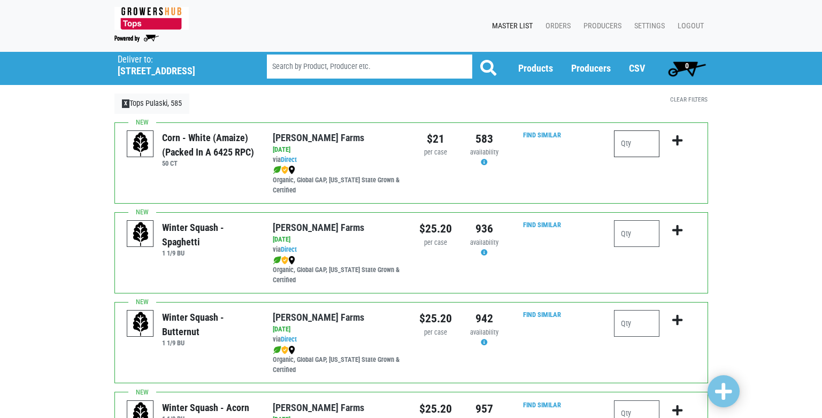
click at [640, 146] on input "number" at bounding box center [636, 144] width 45 height 27
type input "15"
click at [677, 135] on icon "submit" at bounding box center [677, 141] width 10 height 12
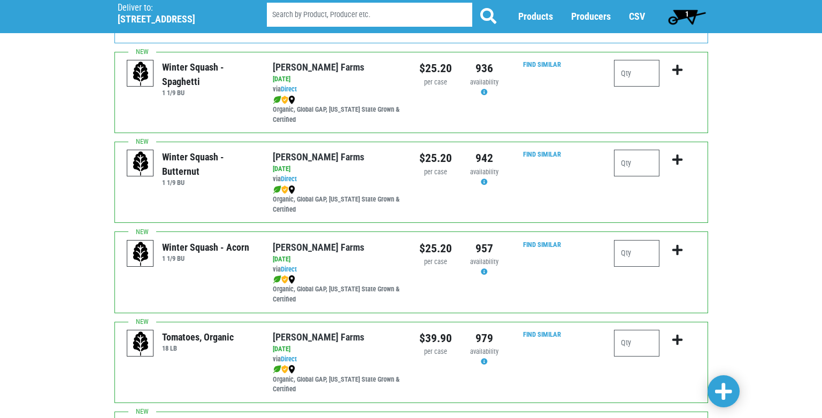
scroll to position [107, 0]
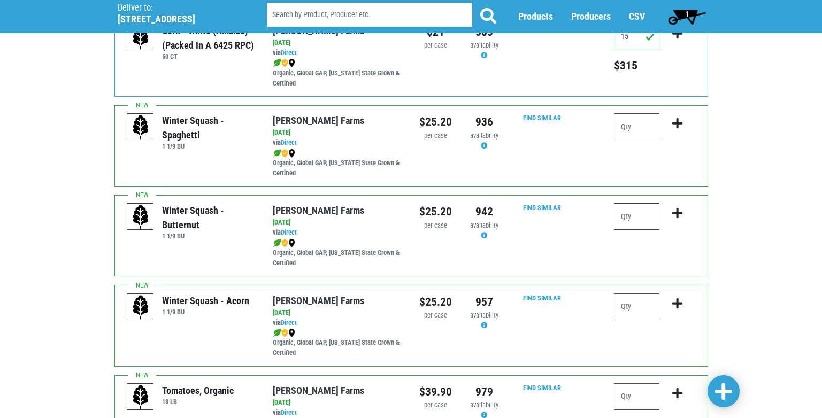
click at [622, 219] on input "number" at bounding box center [636, 216] width 45 height 27
type input "1"
click at [675, 216] on icon "submit" at bounding box center [677, 214] width 10 height 12
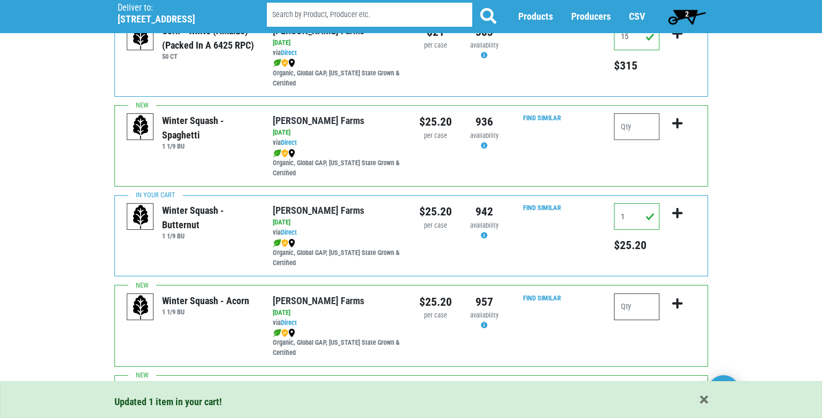
click at [620, 311] on input "number" at bounding box center [636, 307] width 45 height 27
type input "1"
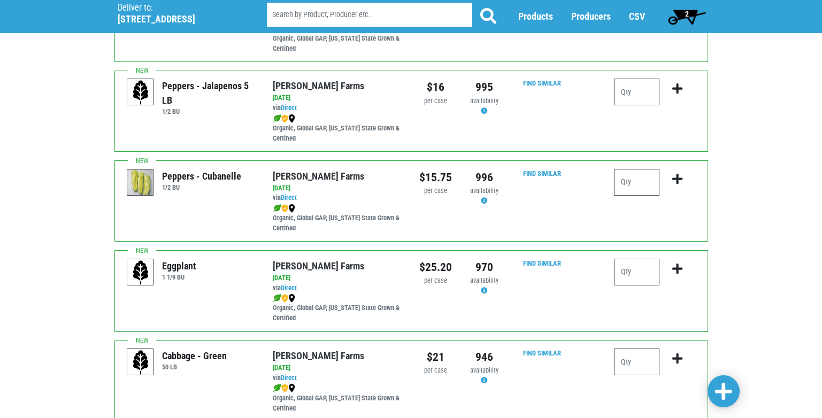
scroll to position [963, 0]
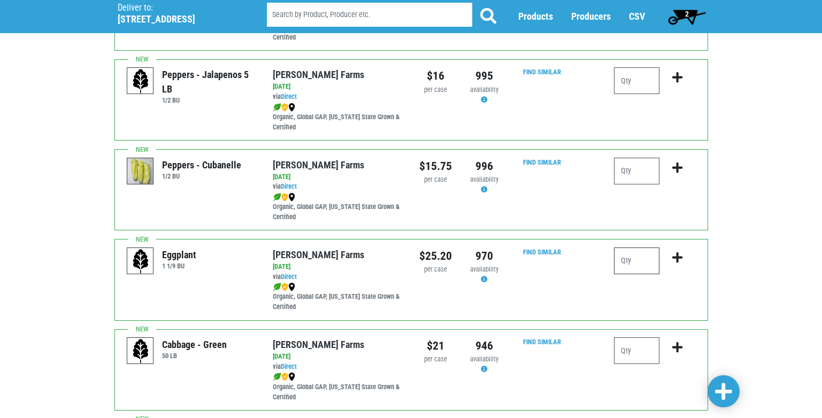
click at [627, 263] on input "number" at bounding box center [636, 261] width 45 height 27
type input "1"
click at [678, 259] on icon "submit" at bounding box center [677, 258] width 10 height 12
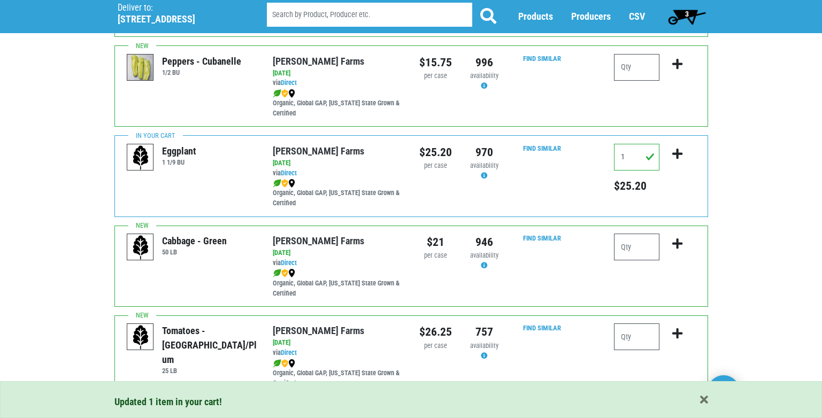
scroll to position [1070, 0]
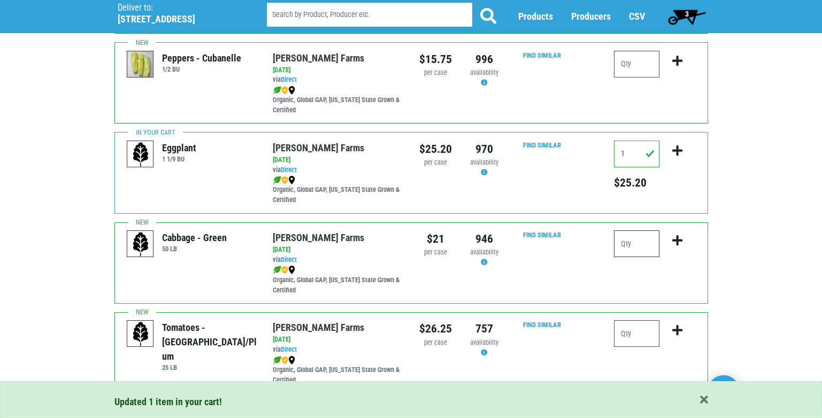
click at [624, 243] on input "number" at bounding box center [636, 244] width 45 height 27
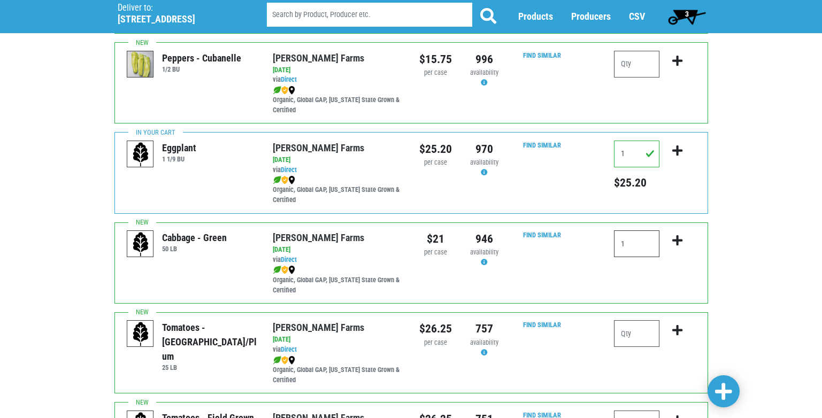
type input "1"
click at [675, 241] on icon "submit" at bounding box center [677, 241] width 10 height 12
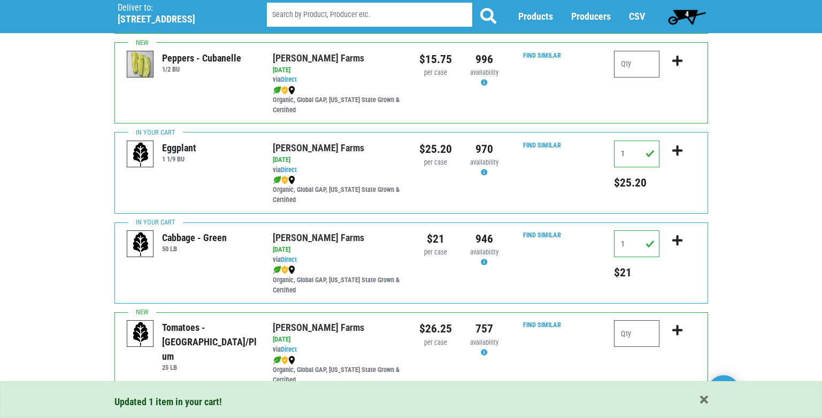
scroll to position [1123, 0]
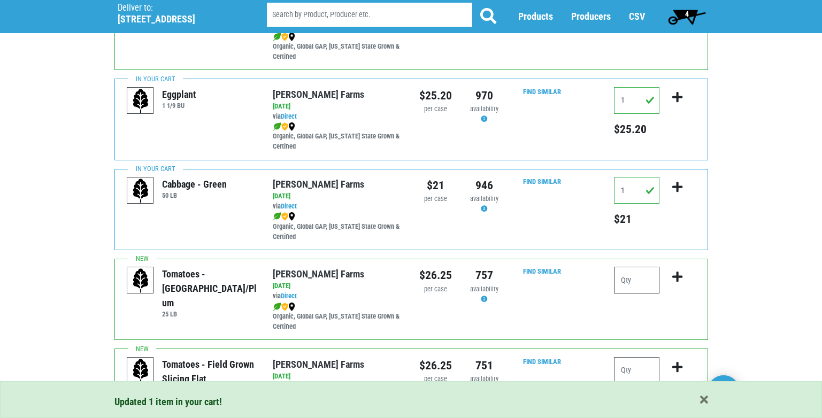
click at [631, 276] on input "number" at bounding box center [636, 280] width 45 height 27
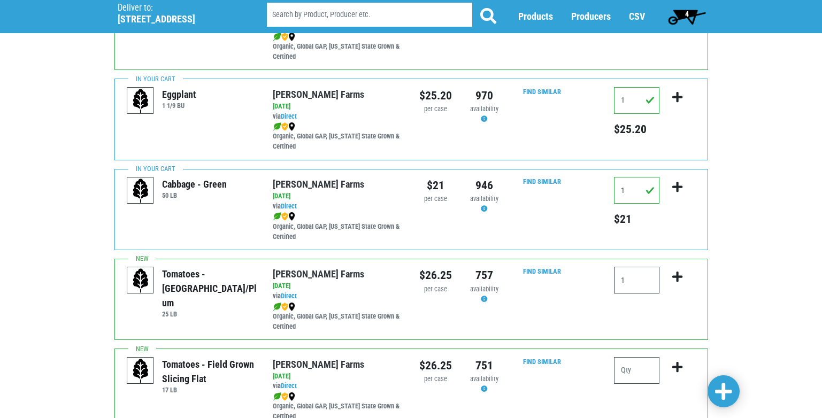
type input "1"
click at [677, 276] on icon "submit" at bounding box center [677, 277] width 10 height 12
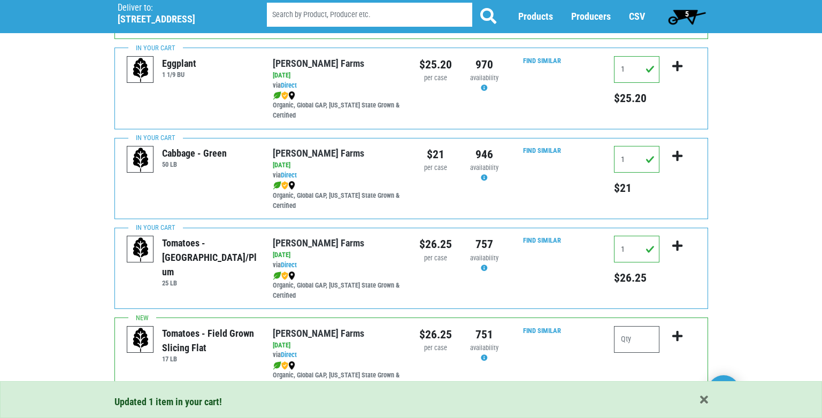
scroll to position [1177, 0]
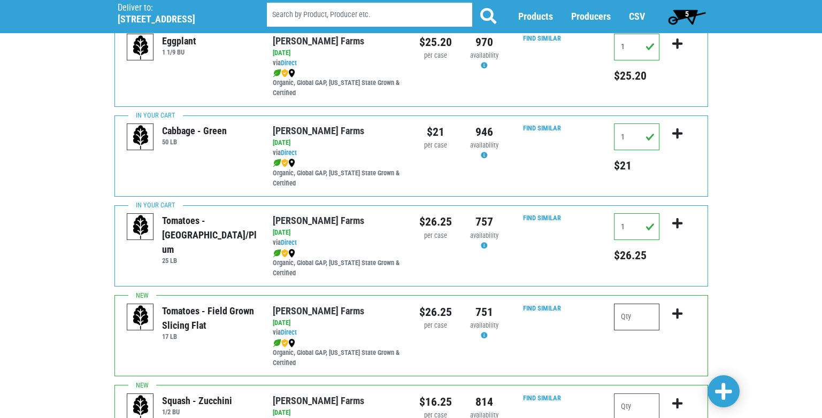
click at [622, 318] on input "number" at bounding box center [636, 317] width 45 height 27
type input "2"
click at [680, 312] on icon "submit" at bounding box center [677, 314] width 10 height 12
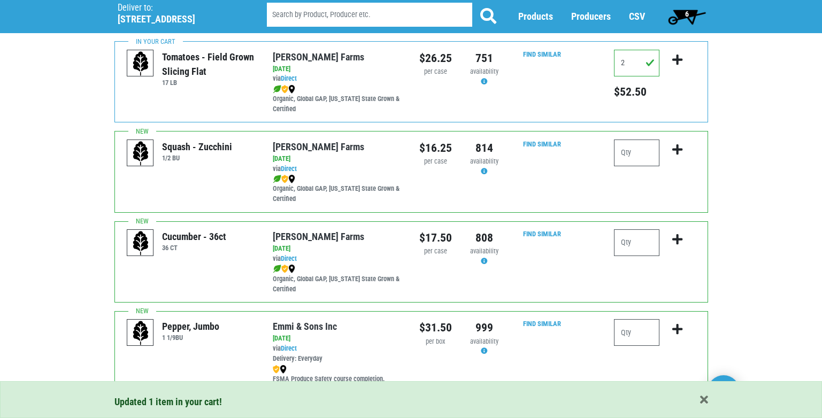
scroll to position [1444, 0]
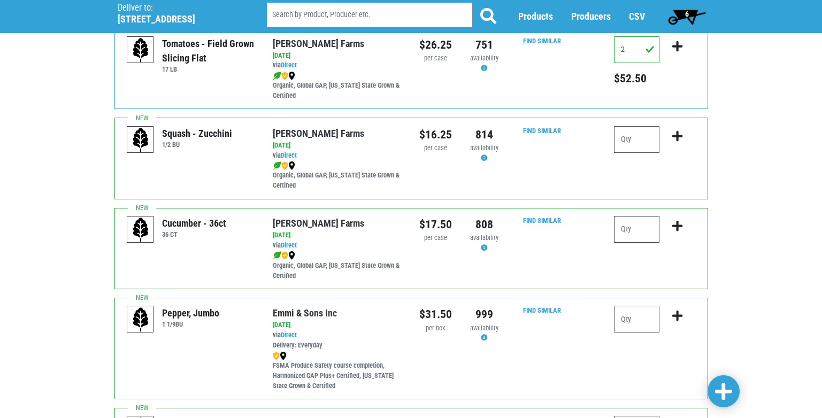
click at [628, 231] on input "number" at bounding box center [636, 229] width 45 height 27
type input "3"
click at [674, 226] on icon "submit" at bounding box center [677, 226] width 10 height 12
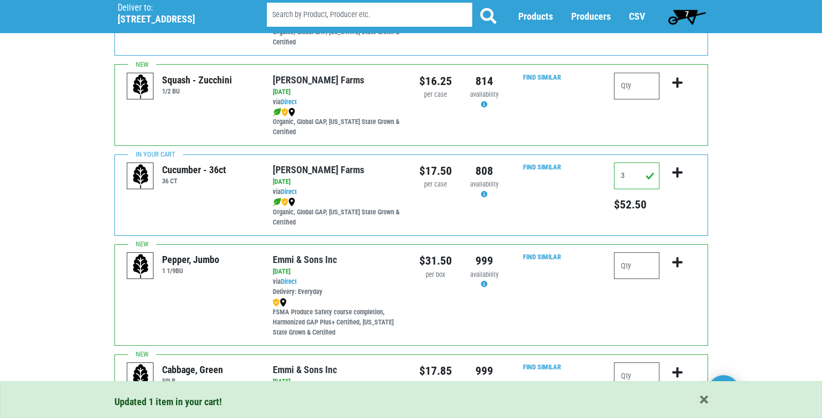
scroll to position [1551, 0]
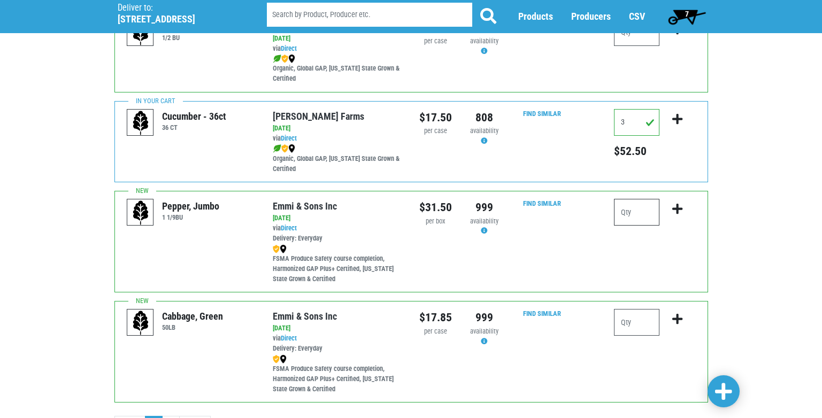
click at [625, 213] on input "number" at bounding box center [636, 212] width 45 height 27
type input "2"
click at [674, 210] on icon "submit" at bounding box center [677, 209] width 10 height 12
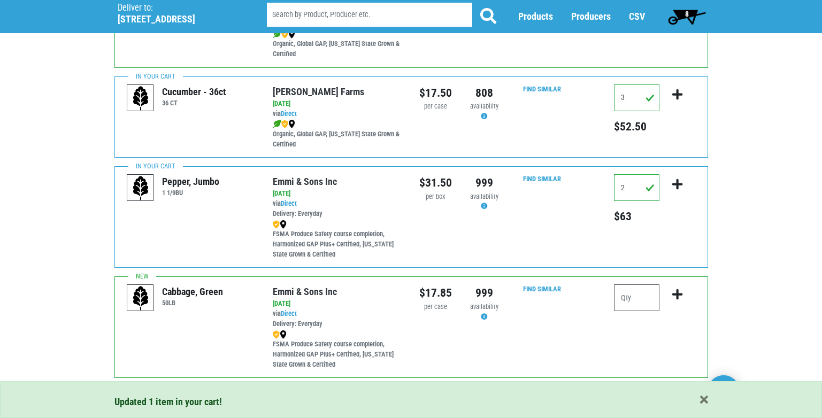
scroll to position [1604, 0]
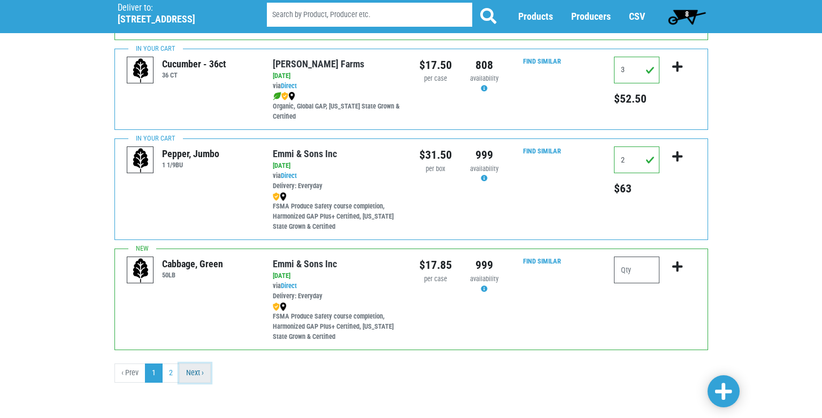
click at [195, 375] on link "Next ›" at bounding box center [195, 373] width 32 height 19
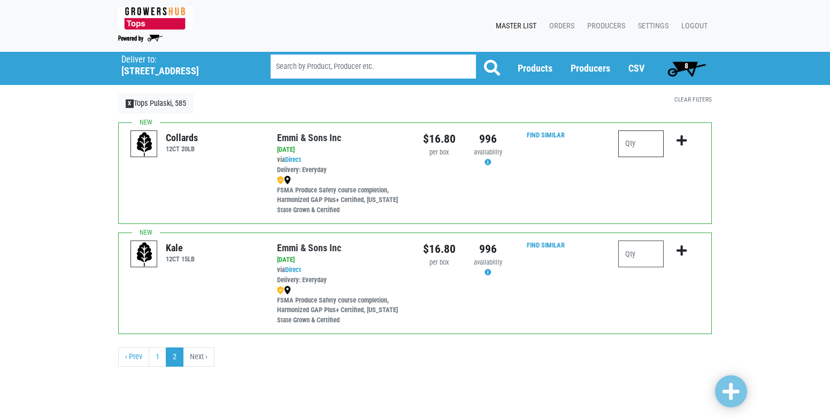
click at [634, 147] on input "number" at bounding box center [640, 144] width 45 height 27
type input "1"
click at [681, 144] on icon "submit" at bounding box center [682, 141] width 10 height 12
click at [686, 65] on span "9" at bounding box center [687, 66] width 4 height 9
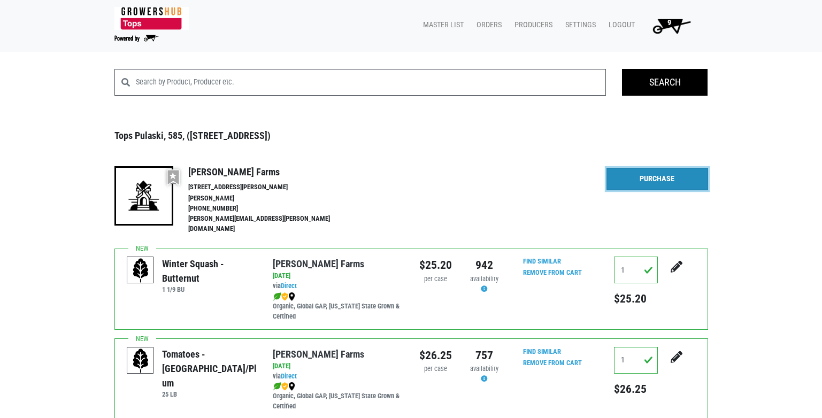
click at [676, 174] on link "Purchase" at bounding box center [658, 179] width 102 height 22
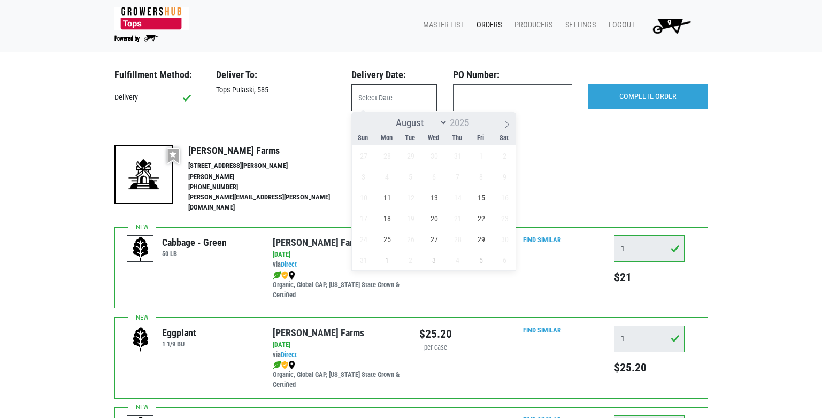
click at [387, 100] on input "text" at bounding box center [394, 98] width 86 height 27
click at [386, 200] on span "11" at bounding box center [387, 197] width 21 height 21
type input "[DATE]"
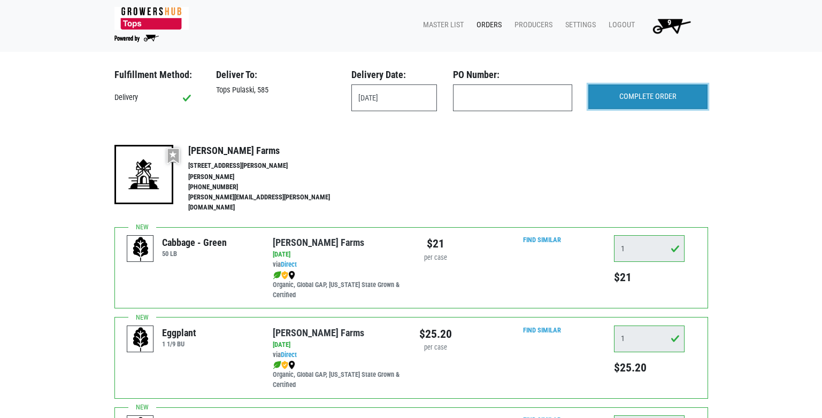
click at [647, 100] on input "COMPLETE ORDER" at bounding box center [647, 97] width 119 height 25
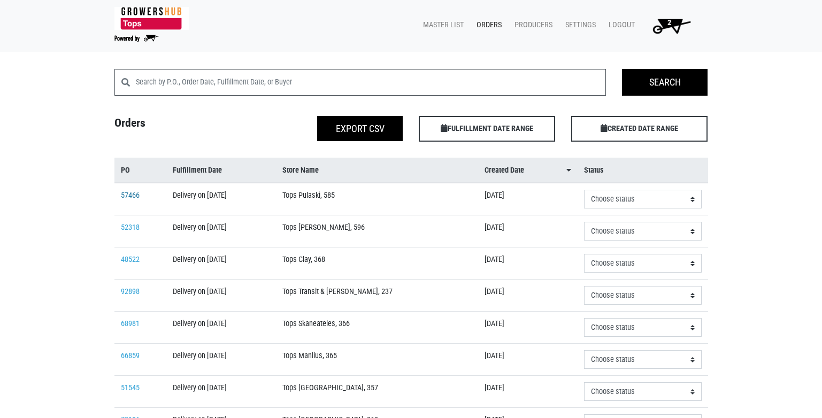
click at [134, 195] on link "57466" at bounding box center [130, 195] width 19 height 9
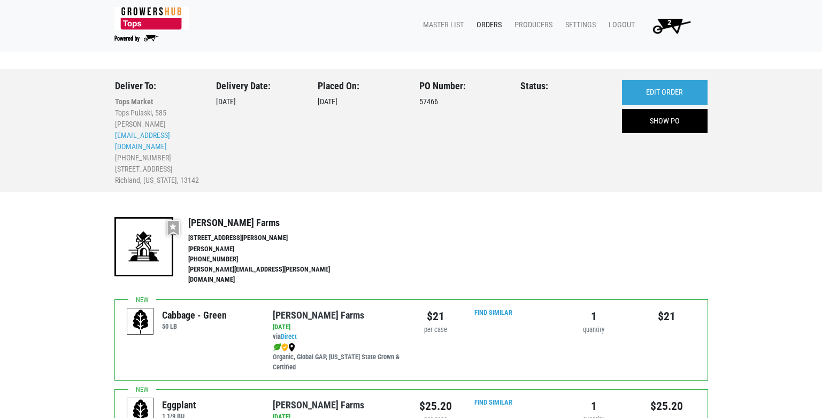
click at [674, 24] on span "2" at bounding box center [669, 26] width 60 height 19
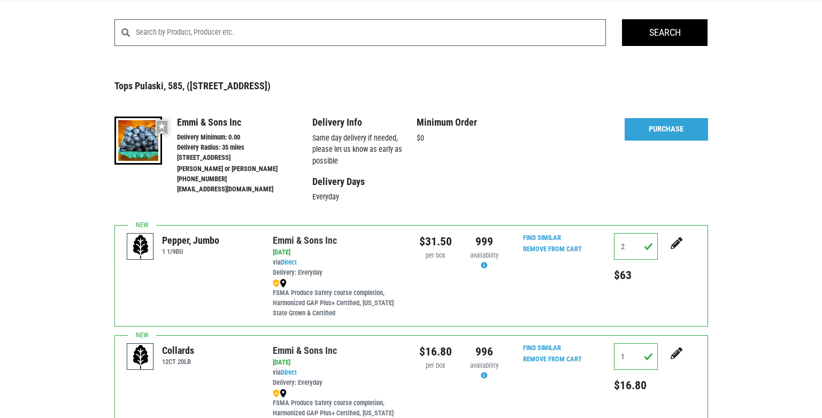
scroll to position [107, 0]
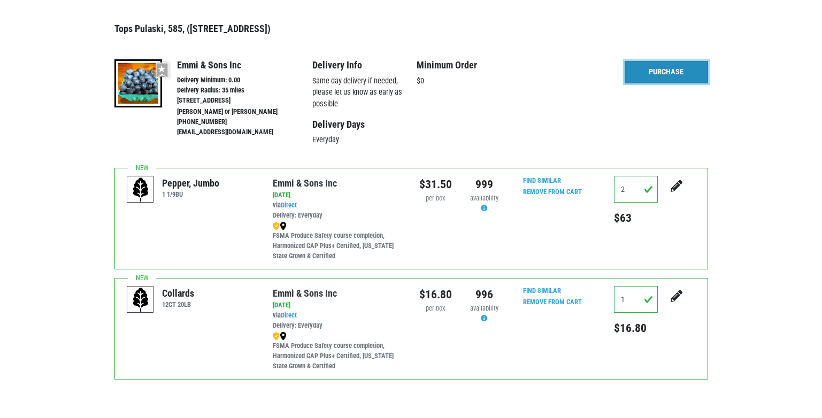
click at [655, 73] on link "Purchase" at bounding box center [666, 72] width 83 height 22
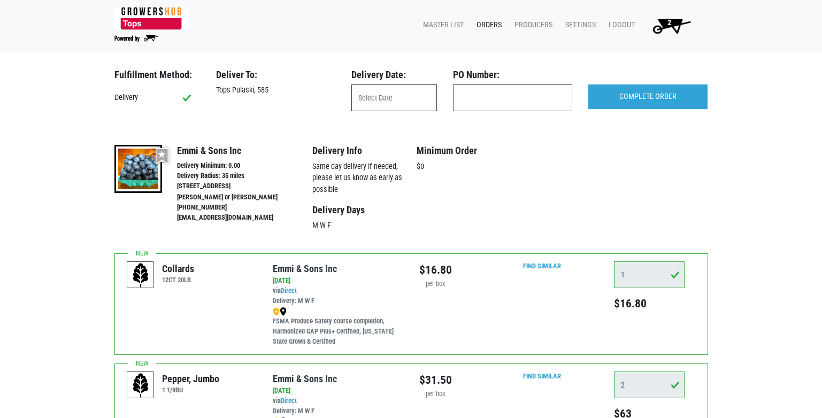
click at [384, 99] on input "text" at bounding box center [394, 98] width 86 height 27
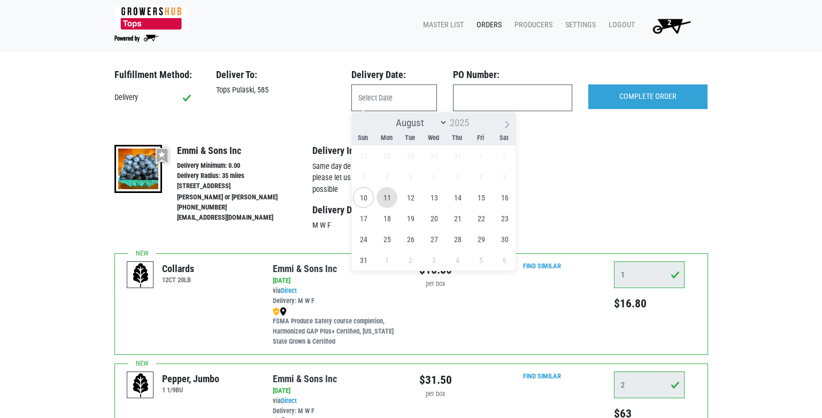
click at [389, 196] on span "11" at bounding box center [387, 197] width 21 height 21
type input "[DATE]"
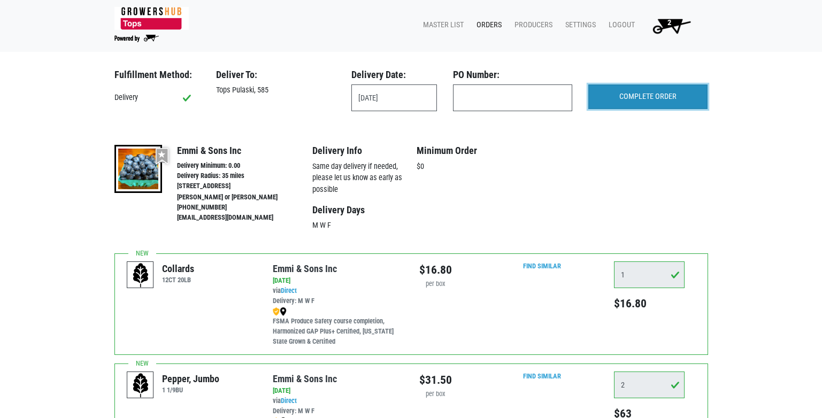
click at [628, 95] on input "COMPLETE ORDER" at bounding box center [647, 97] width 119 height 25
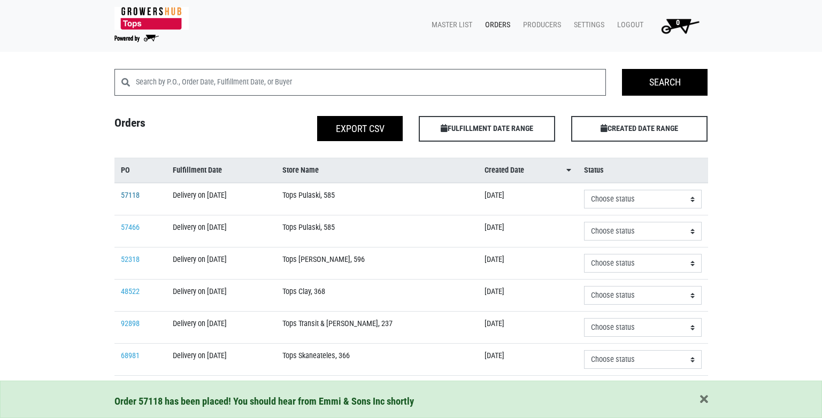
click at [137, 195] on link "57118" at bounding box center [130, 195] width 19 height 9
